Goal: Navigation & Orientation: Find specific page/section

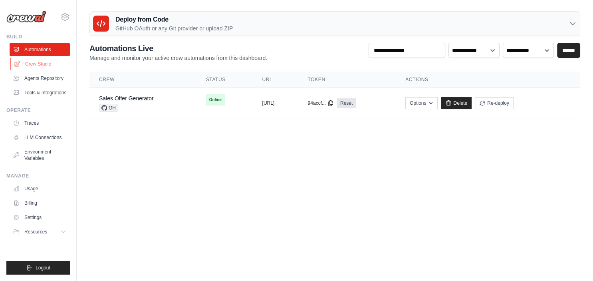
click at [46, 67] on link "Crew Studio" at bounding box center [40, 63] width 60 height 13
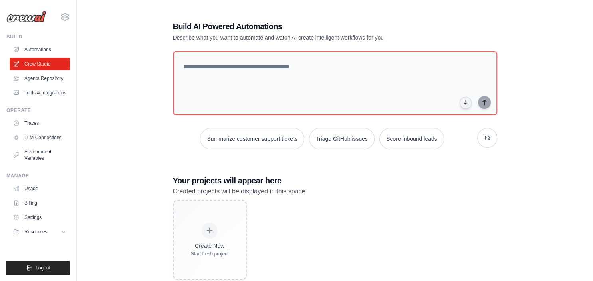
click at [52, 85] on ul "Automations Crew Studio Agents Repository Tools & Integrations" at bounding box center [40, 71] width 60 height 56
click at [52, 80] on link "Agents Repository" at bounding box center [40, 78] width 60 height 13
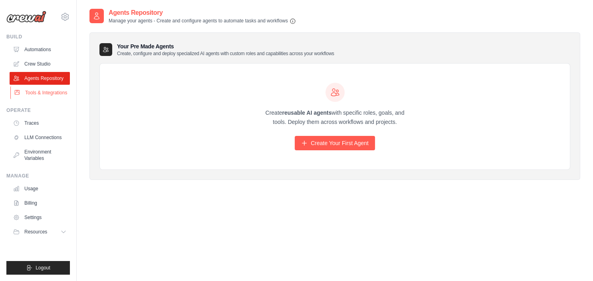
click at [53, 93] on link "Tools & Integrations" at bounding box center [40, 92] width 60 height 13
